Goal: Transaction & Acquisition: Purchase product/service

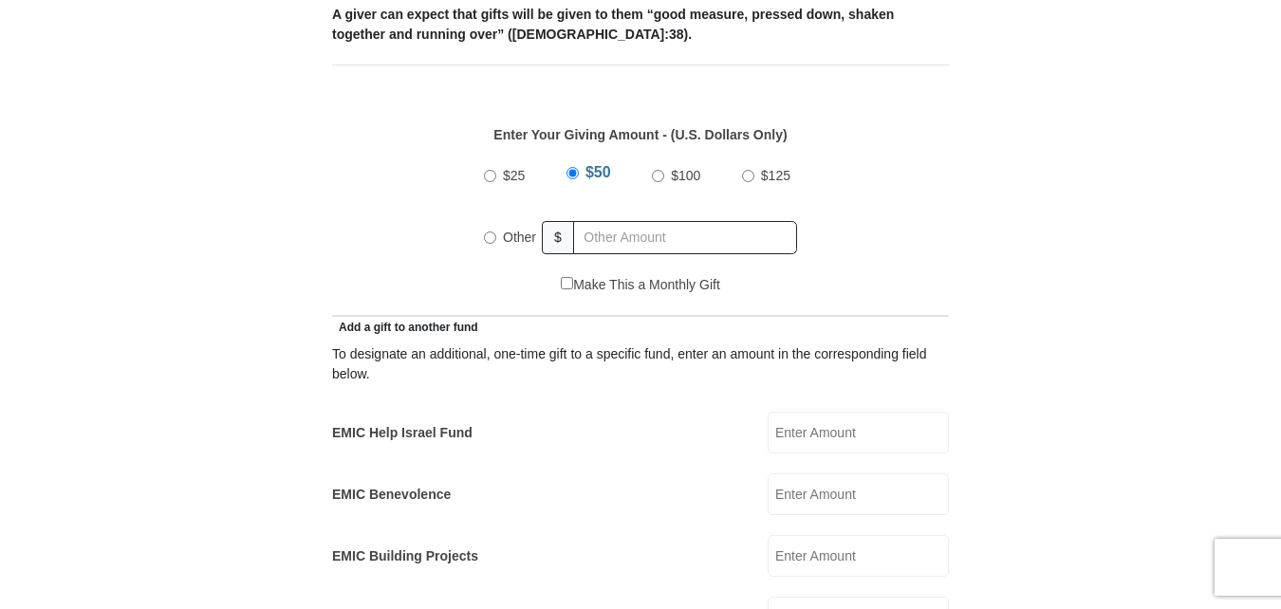
scroll to position [829, 0]
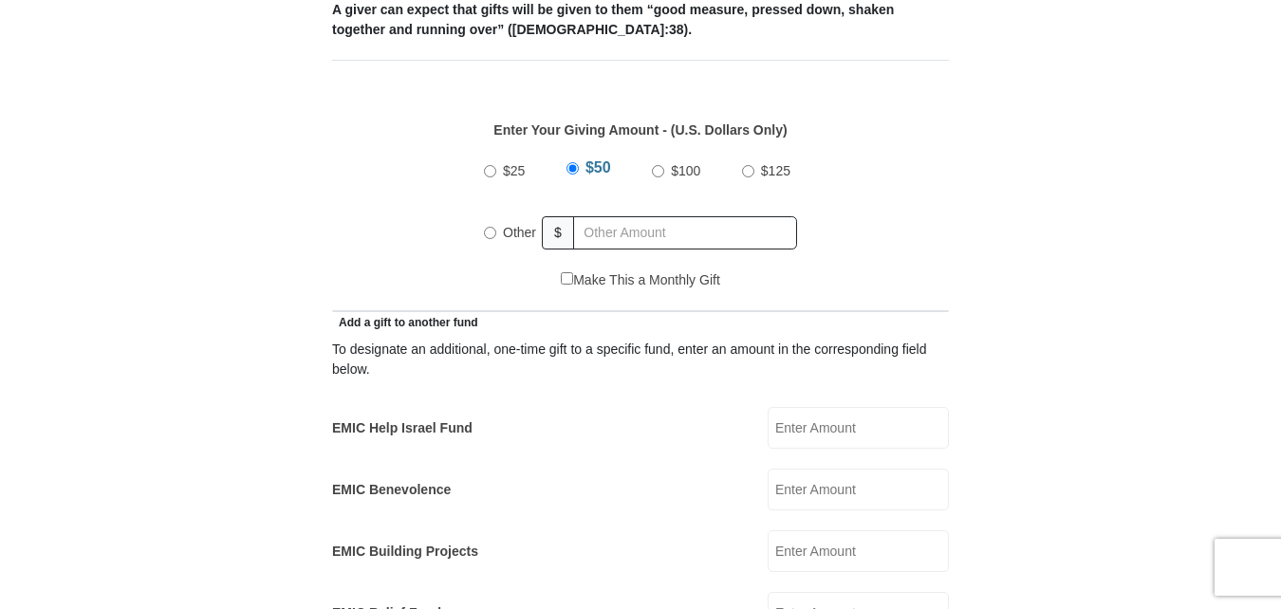
click at [488, 227] on input "Other" at bounding box center [490, 233] width 12 height 12
radio input "true"
type input "400.00"
type input "50.00"
type input "[PERSON_NAME]"
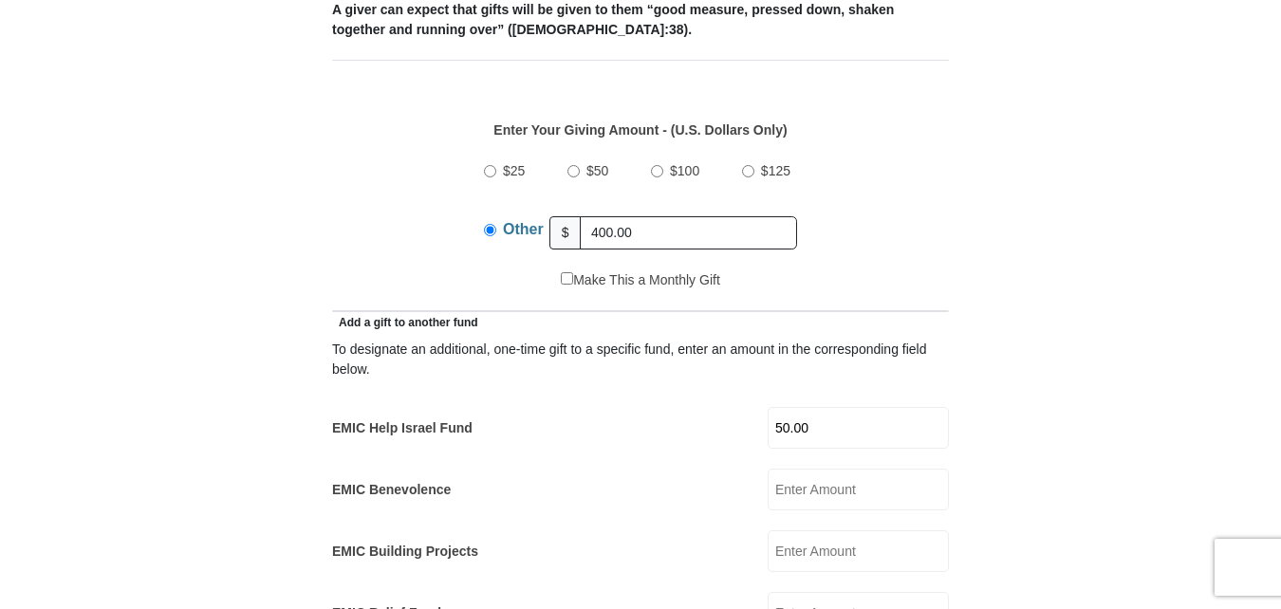
type input "Holland"
type input "[EMAIL_ADDRESS][DOMAIN_NAME]"
type input "[STREET_ADDRESS]"
type input "[GEOGRAPHIC_DATA]"
select select "[GEOGRAPHIC_DATA]"
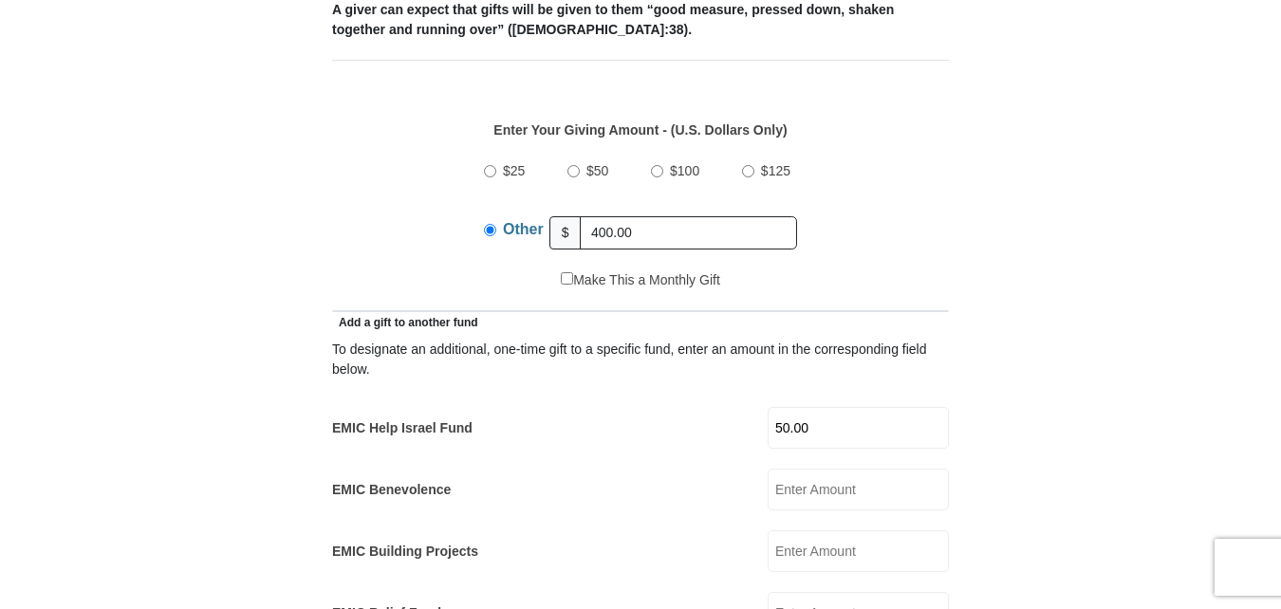
type input "76137"
type input "9185686203"
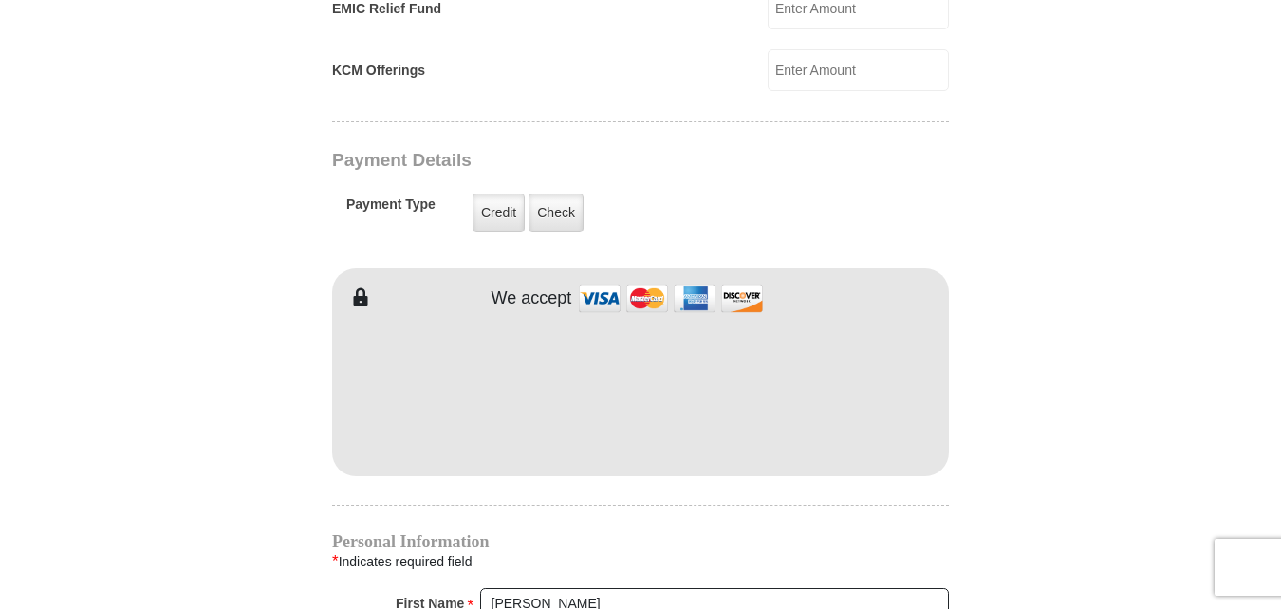
scroll to position [1422, 0]
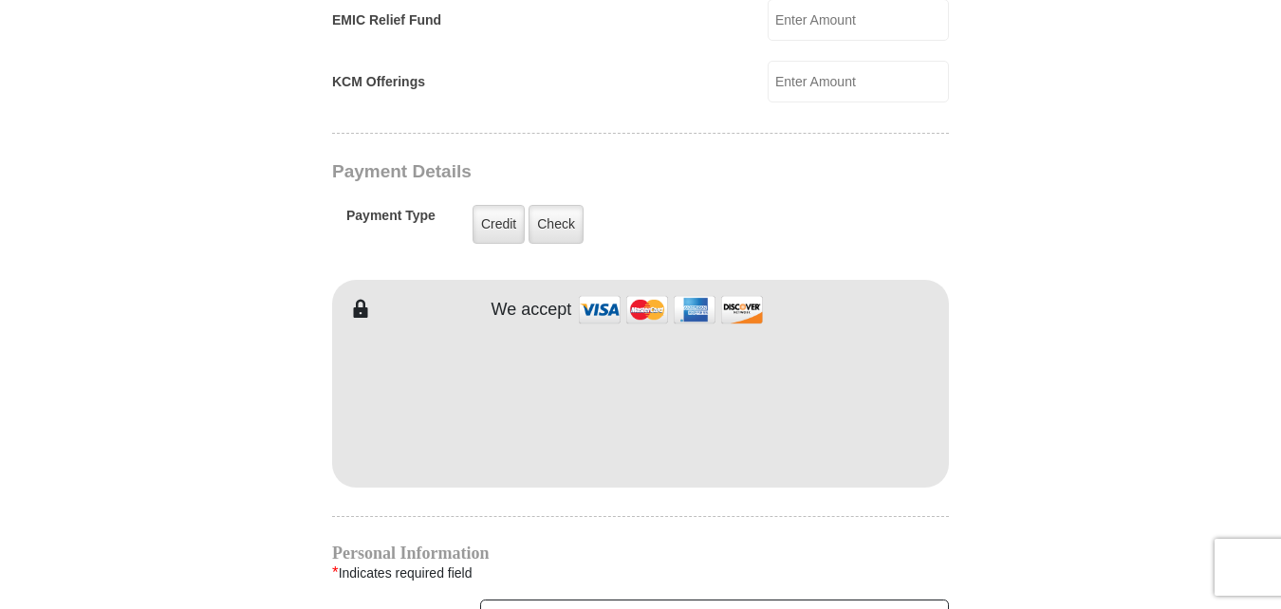
click at [1099, 380] on form "[GEOGRAPHIC_DATA][DEMOGRAPHIC_DATA] Online Giving Because of gifts like yours, …" at bounding box center [640, 57] width 1081 height 2806
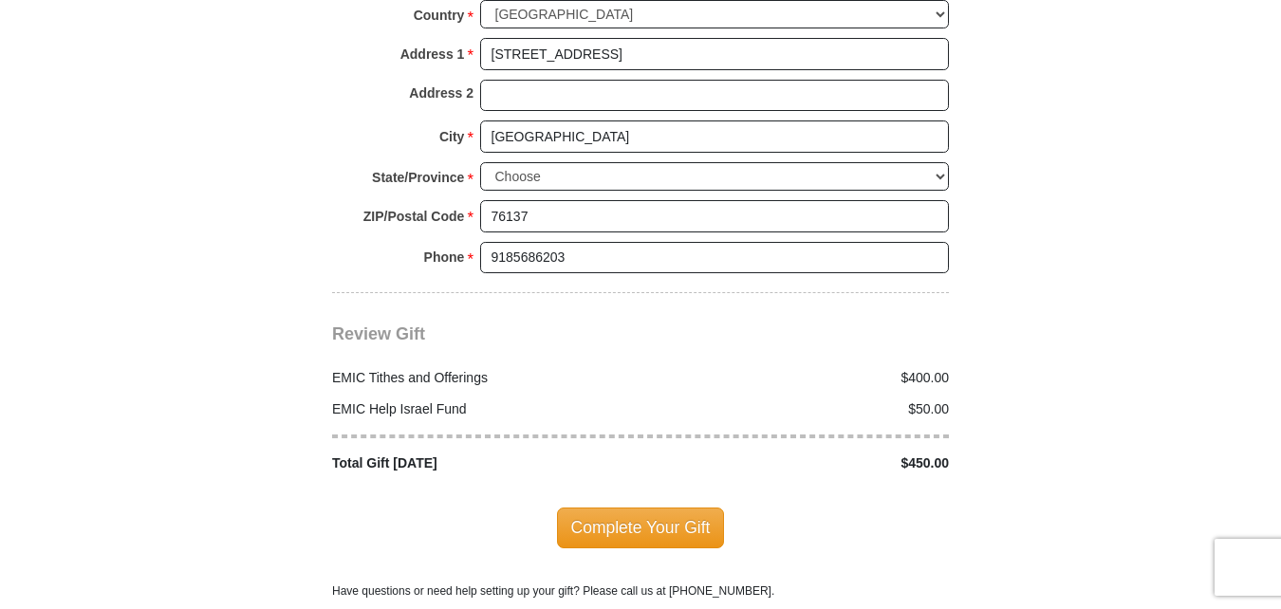
scroll to position [2174, 0]
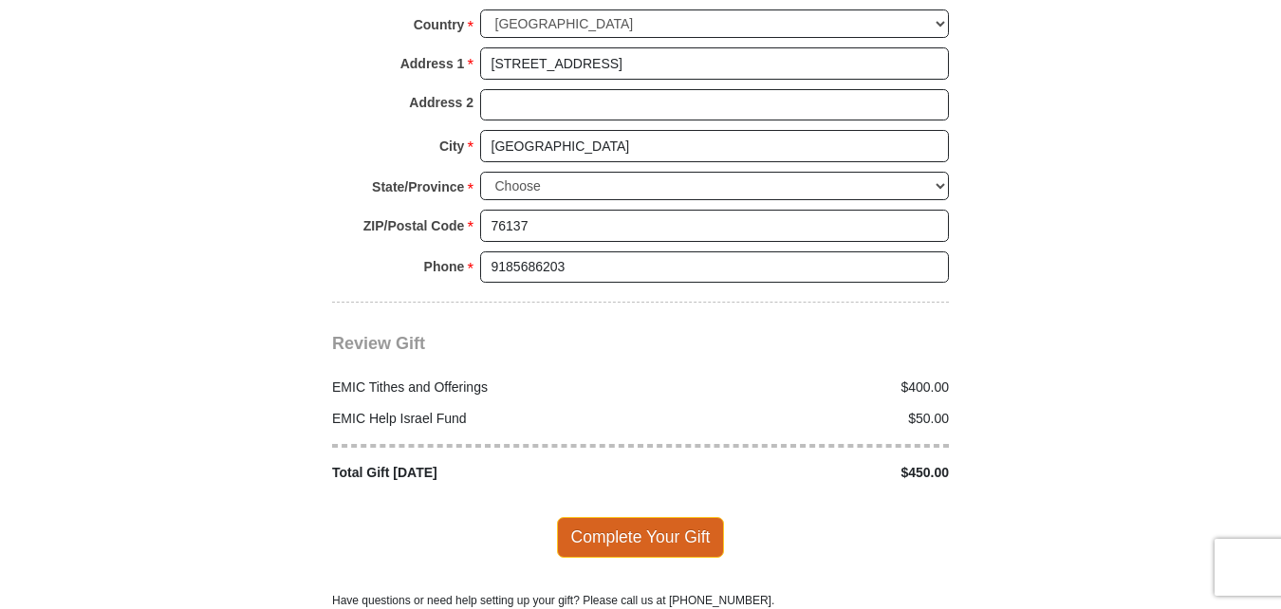
click at [627, 517] on span "Complete Your Gift" at bounding box center [641, 537] width 168 height 40
